Goal: Information Seeking & Learning: Learn about a topic

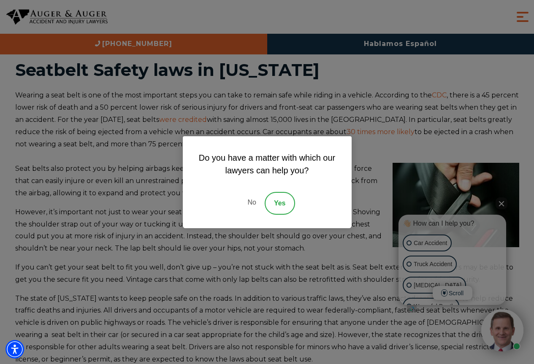
scroll to position [42, 0]
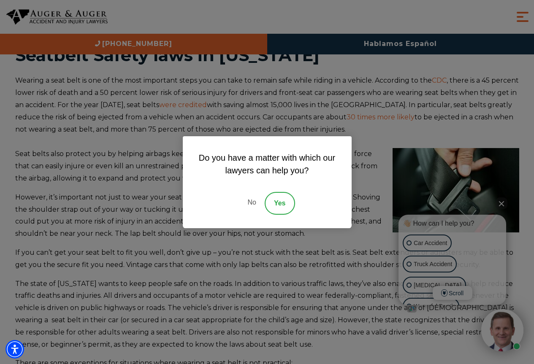
click at [250, 199] on link "No" at bounding box center [251, 203] width 25 height 23
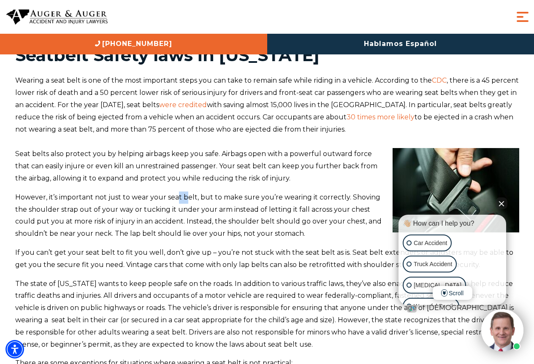
drag, startPoint x: 178, startPoint y: 202, endPoint x: 186, endPoint y: 201, distance: 7.6
click at [186, 201] on p "However, it’s important not just to wear your seat belt, but to make sure you’r…" at bounding box center [267, 216] width 504 height 49
click at [176, 211] on span "However, it’s important not just to wear your seat belt, but to make sure you’r…" at bounding box center [198, 215] width 366 height 44
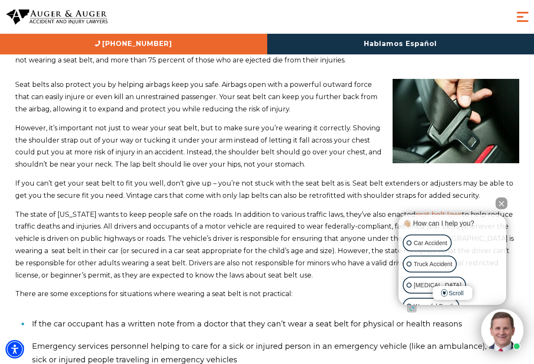
scroll to position [127, 0]
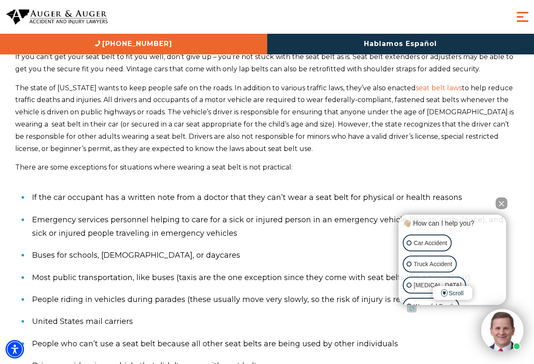
scroll to position [253, 0]
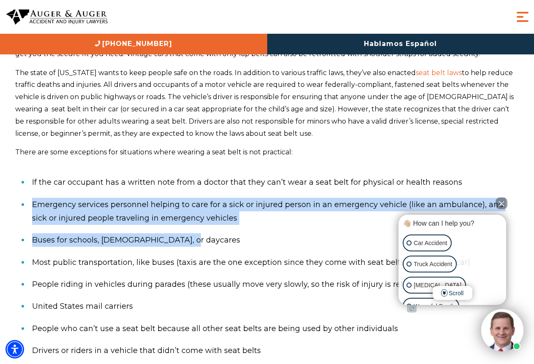
drag, startPoint x: 33, startPoint y: 203, endPoint x: 262, endPoint y: 246, distance: 232.8
click at [262, 246] on ul "If the car occupant has a written note from a doctor that they can’t wear a sea…" at bounding box center [267, 266] width 504 height 191
click at [262, 246] on li "Buses for schools, [DEMOGRAPHIC_DATA], or daycares" at bounding box center [275, 240] width 487 height 22
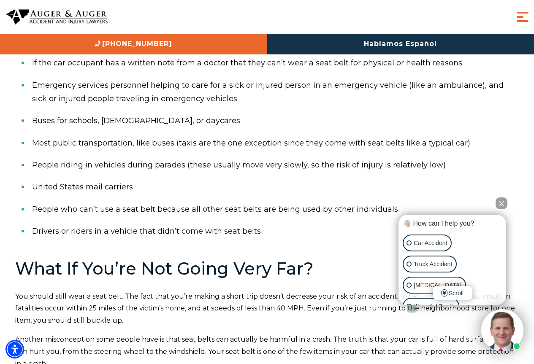
scroll to position [380, 0]
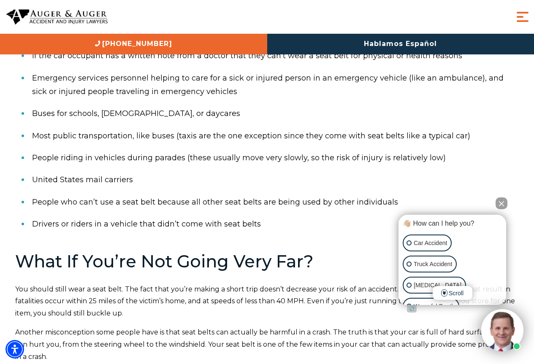
click at [500, 200] on button "Close Intaker Chat Widget" at bounding box center [502, 204] width 12 height 12
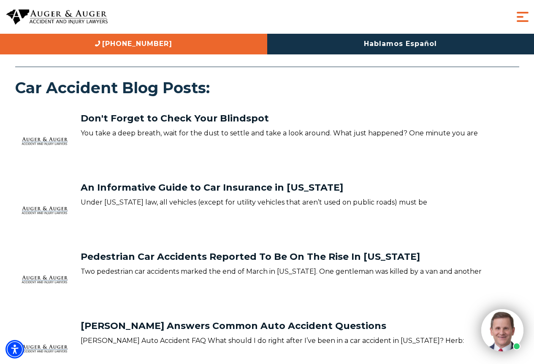
scroll to position [2068, 0]
